Goal: Entertainment & Leisure: Consume media (video, audio)

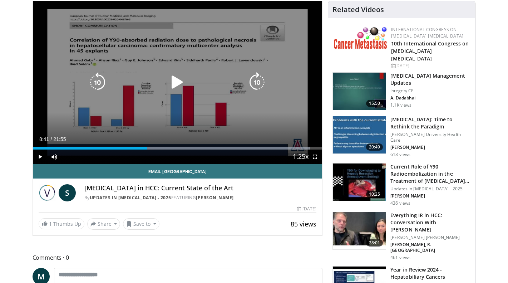
click at [174, 83] on icon "Video Player" at bounding box center [177, 82] width 20 height 20
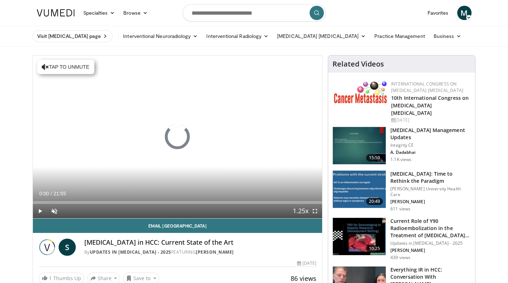
scroll to position [54, 0]
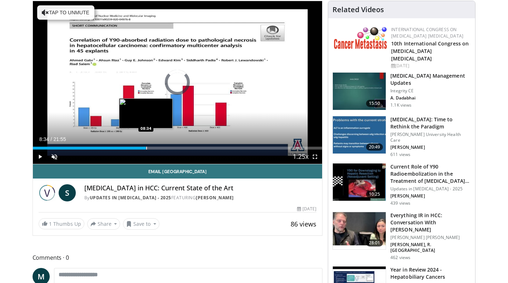
click at [146, 146] on div "Progress Bar" at bounding box center [146, 147] width 1 height 3
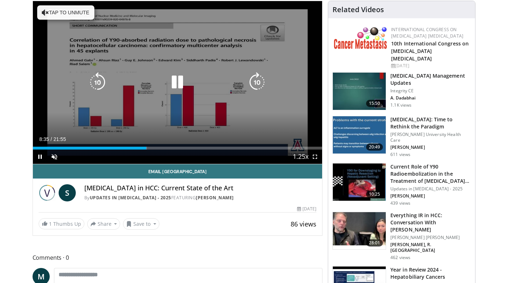
click at [64, 18] on button "Tap to unmute" at bounding box center [65, 12] width 57 height 14
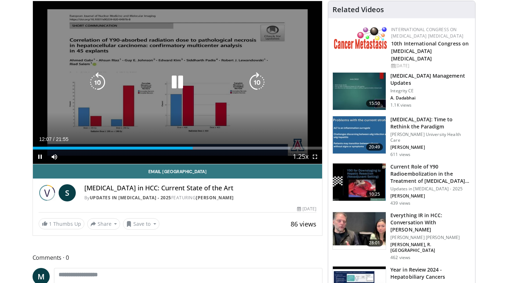
click at [176, 81] on icon "Video Player" at bounding box center [177, 82] width 20 height 20
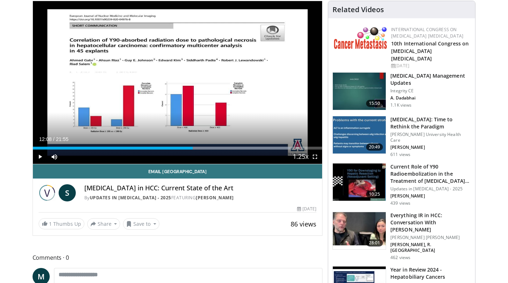
click at [41, 155] on span "Video Player" at bounding box center [40, 156] width 14 height 14
